Goal: Complete application form

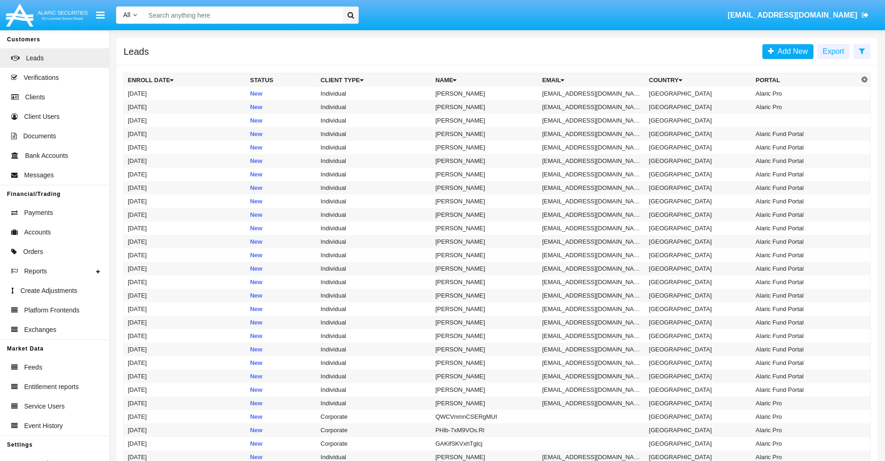
click at [862, 51] on icon at bounding box center [862, 50] width 6 height 7
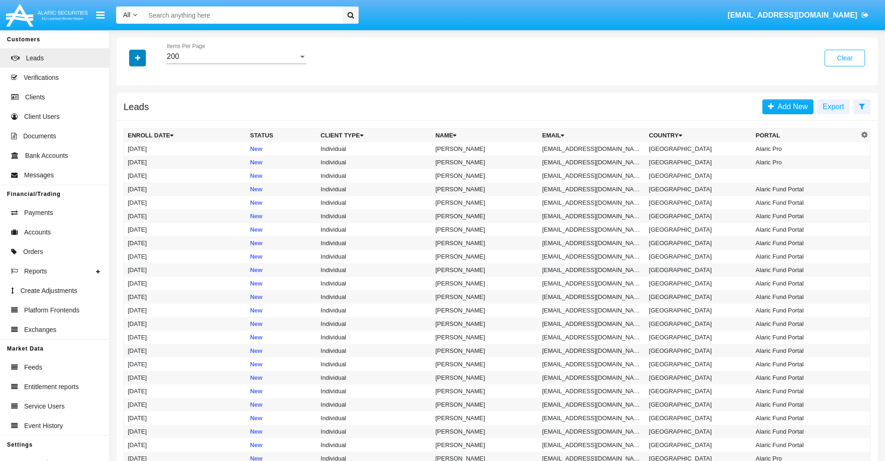
click at [138, 58] on icon "button" at bounding box center [137, 58] width 5 height 7
click at [145, 118] on span "Email" at bounding box center [144, 117] width 19 height 11
click at [128, 121] on input "Email" at bounding box center [127, 121] width 0 height 0
checkbox input "true"
click at [138, 58] on icon "button" at bounding box center [137, 58] width 5 height 7
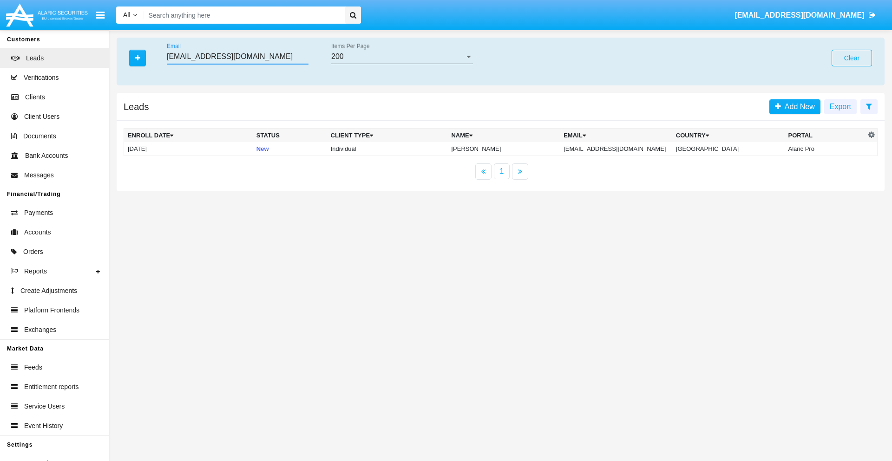
type input "cnwfk.vx@b2en7nf8j5.mil"
click at [620, 149] on td "cnwfk.vx@b2en7nf8j5.mil" at bounding box center [616, 149] width 112 height 14
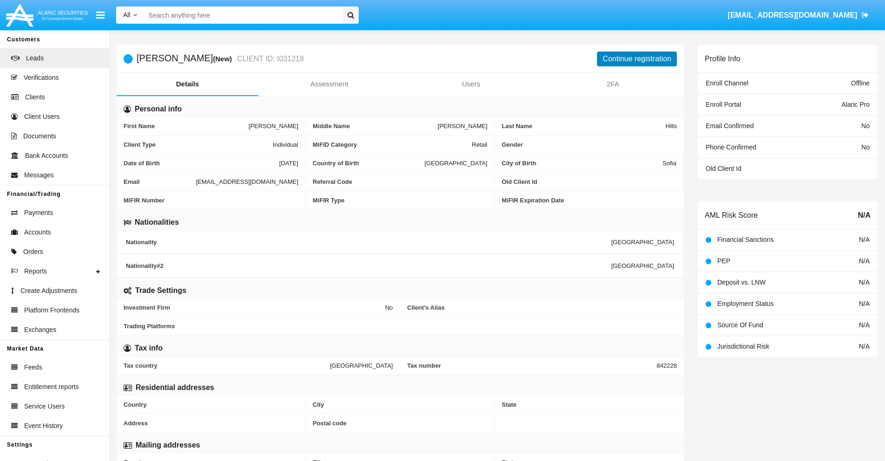
click at [637, 59] on button "Continue registration" at bounding box center [637, 59] width 80 height 15
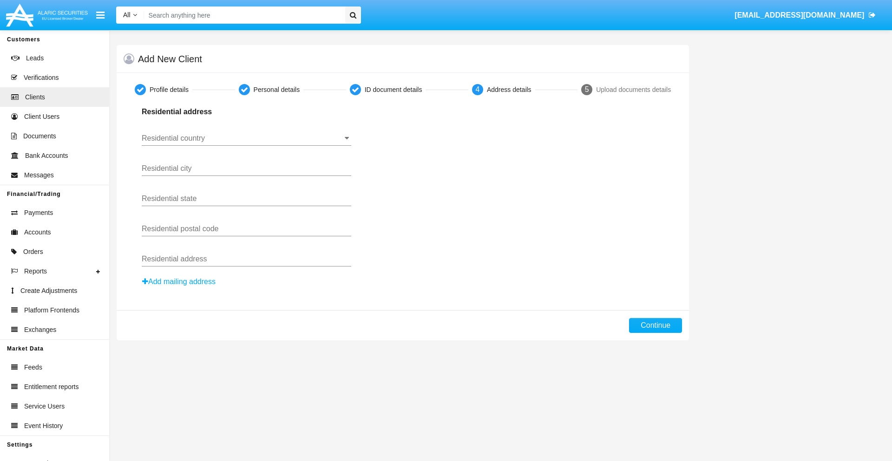
click at [179, 282] on button "Add mailing address" at bounding box center [179, 282] width 74 height 12
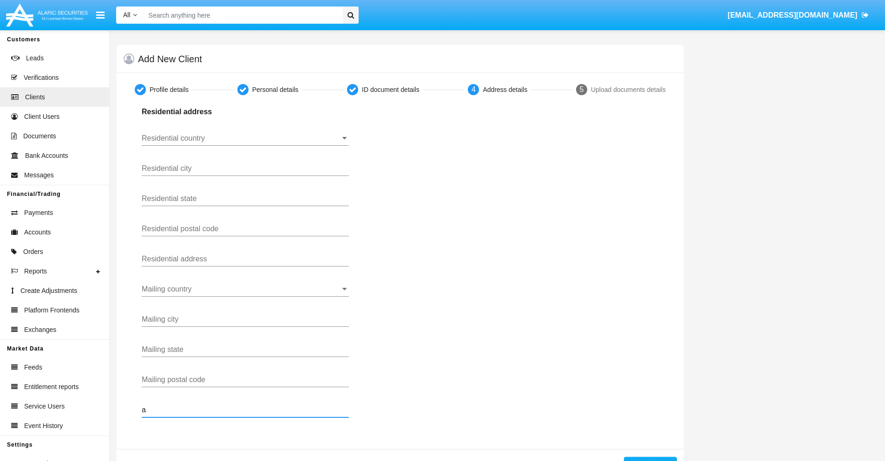
type input "a"
click at [650, 459] on button "Continue" at bounding box center [650, 464] width 53 height 15
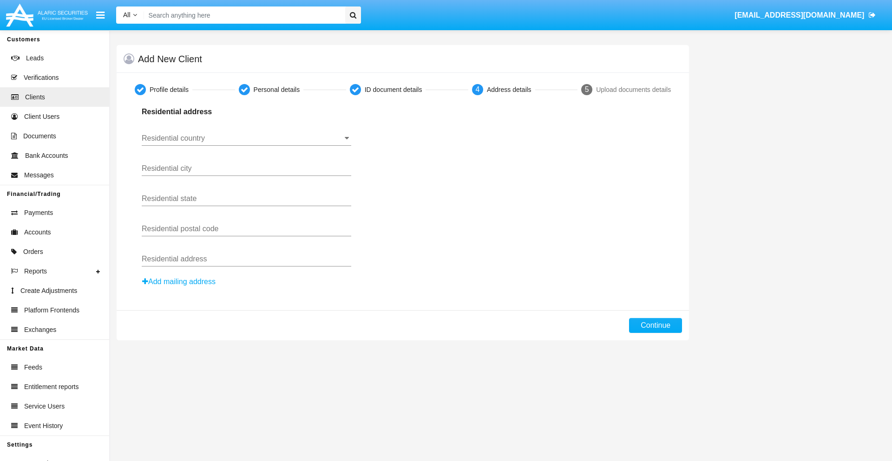
click at [179, 282] on button "Add mailing address" at bounding box center [179, 282] width 74 height 12
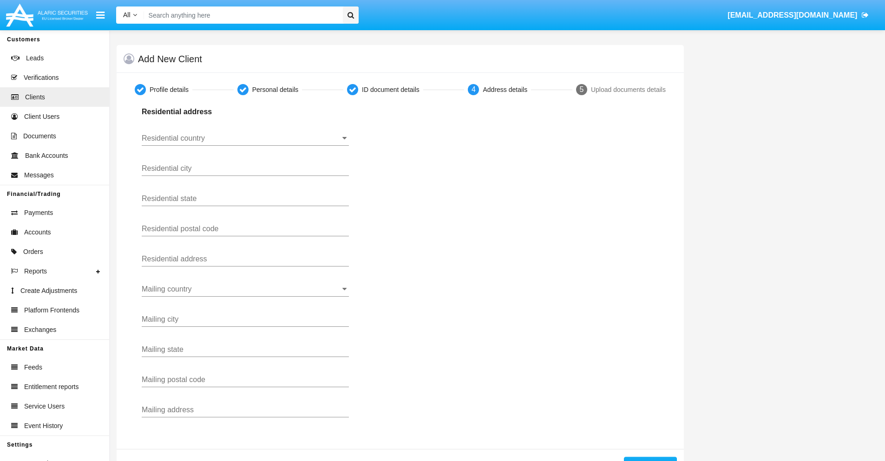
scroll to position [33, 0]
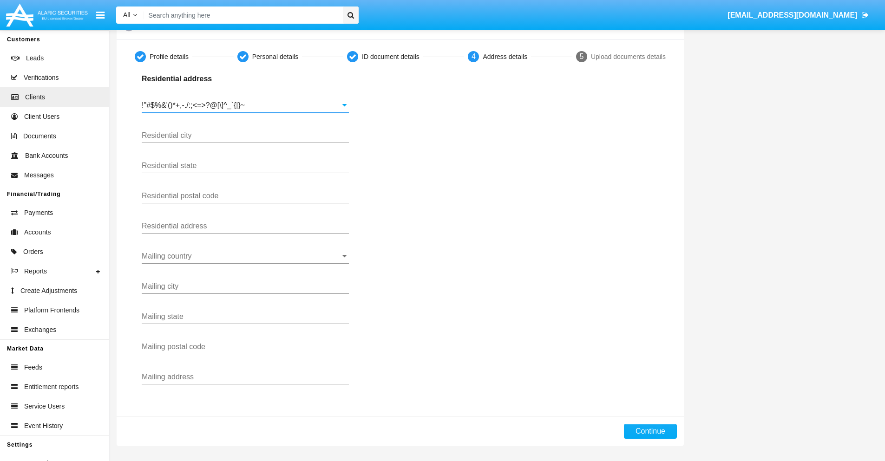
type input "!"#$%&'()*+,-./:;<=>?@[\]^_`{|}~"
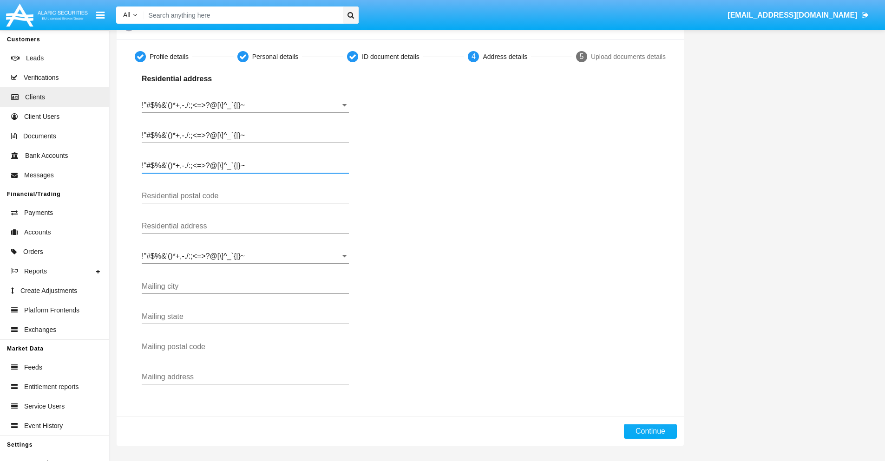
type input "!"#$%&'()*+,-./:;<=>?@[\]^_`{|}~"
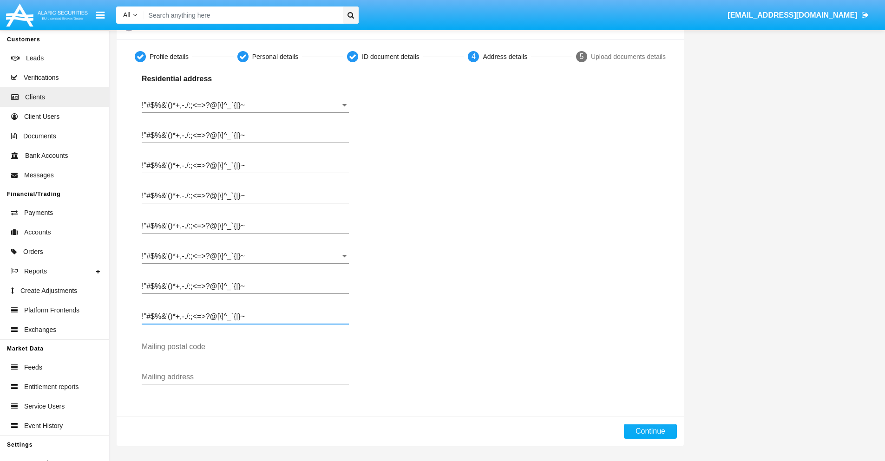
type input "!"#$%&'()*+,-./:;<=>?@[\]^_`{|}~"
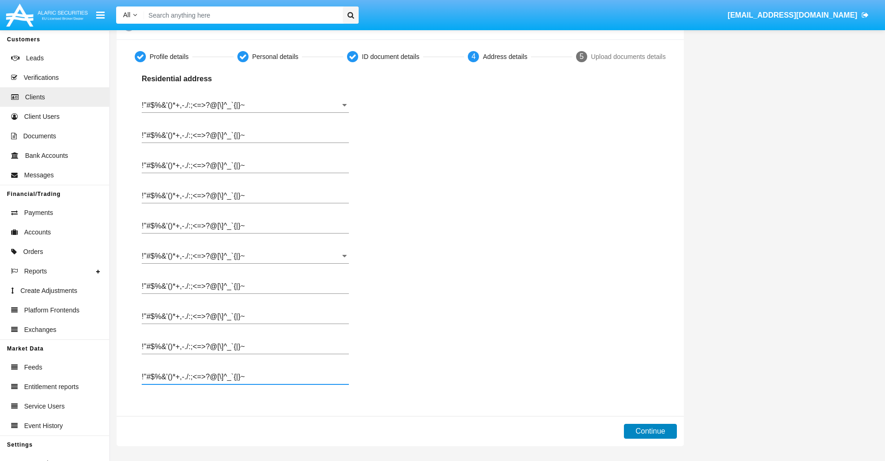
click at [650, 432] on button "Continue" at bounding box center [650, 431] width 53 height 15
